Goal: Task Accomplishment & Management: Complete application form

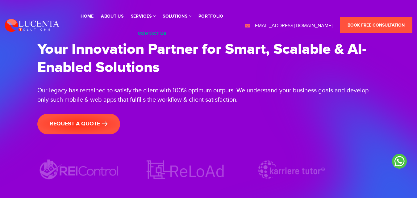
click at [155, 35] on link "contact us" at bounding box center [152, 34] width 28 height 4
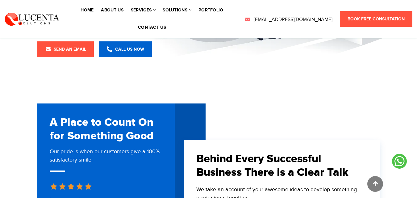
scroll to position [278, 0]
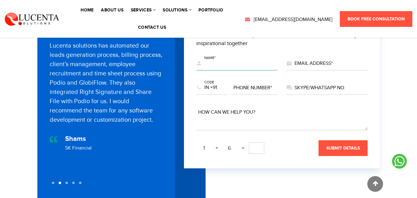
click at [218, 58] on input "text" at bounding box center [237, 64] width 81 height 14
type input "[PERSON_NAME]"
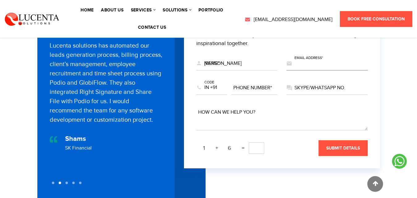
type input "[EMAIL_ADDRESS][DOMAIN_NAME]"
type input "9979553686"
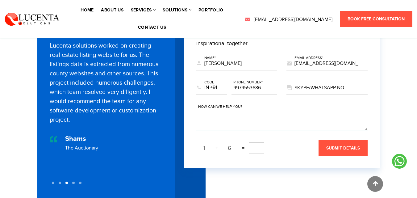
click at [231, 113] on textarea at bounding box center [282, 118] width 171 height 25
paste textarea "Hello Team, Are you Looking for skilled developers on a monthly/hourly contract…"
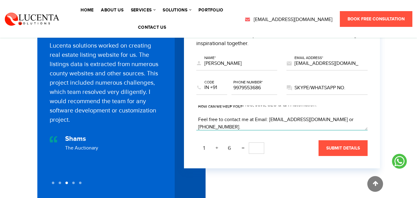
type textarea "Hello Team, Are you Looking for skilled developers on a monthly/hourly contract…"
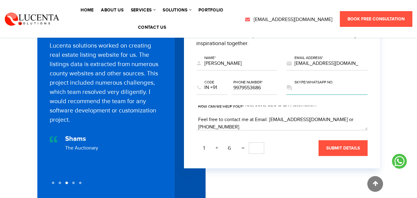
click at [322, 86] on input "text" at bounding box center [327, 88] width 81 height 14
drag, startPoint x: 298, startPoint y: 83, endPoint x: 293, endPoint y: 84, distance: 5.3
click at [293, 84] on div "09979553686 skype/whatsapp no." at bounding box center [327, 88] width 81 height 14
type input "9979553686"
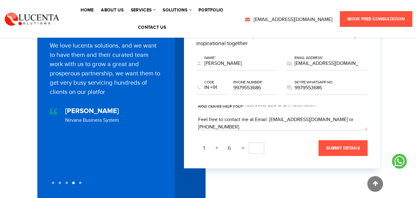
click at [260, 142] on input "text" at bounding box center [256, 147] width 15 height 11
type input "7"
click at [332, 146] on span "submit details" at bounding box center [344, 148] width 34 height 5
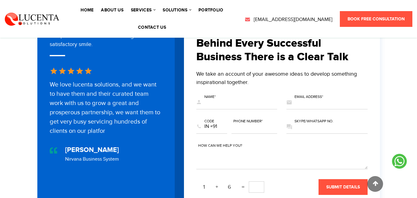
scroll to position [0, 0]
